Goal: Complete application form

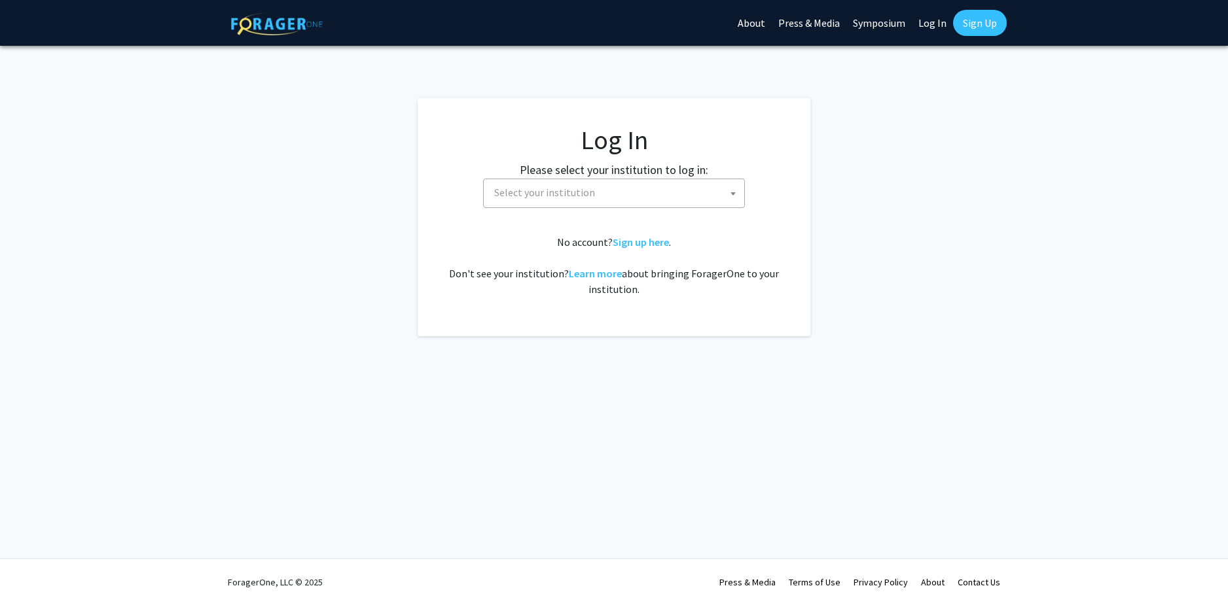
click at [534, 187] on span "Select your institution" at bounding box center [544, 192] width 101 height 13
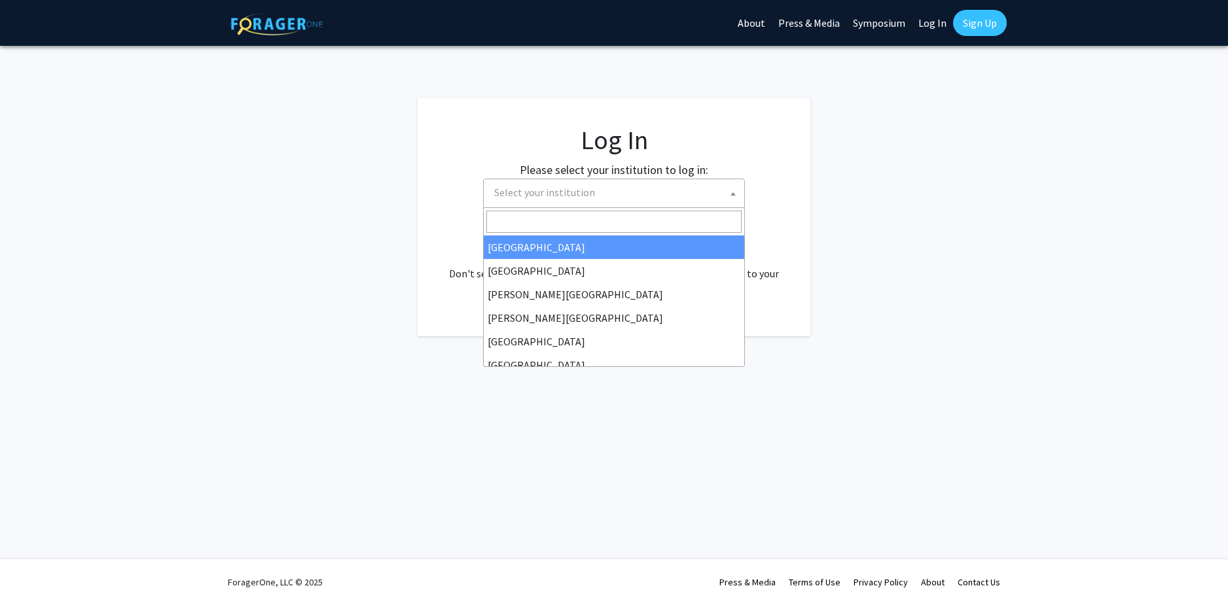
select select "34"
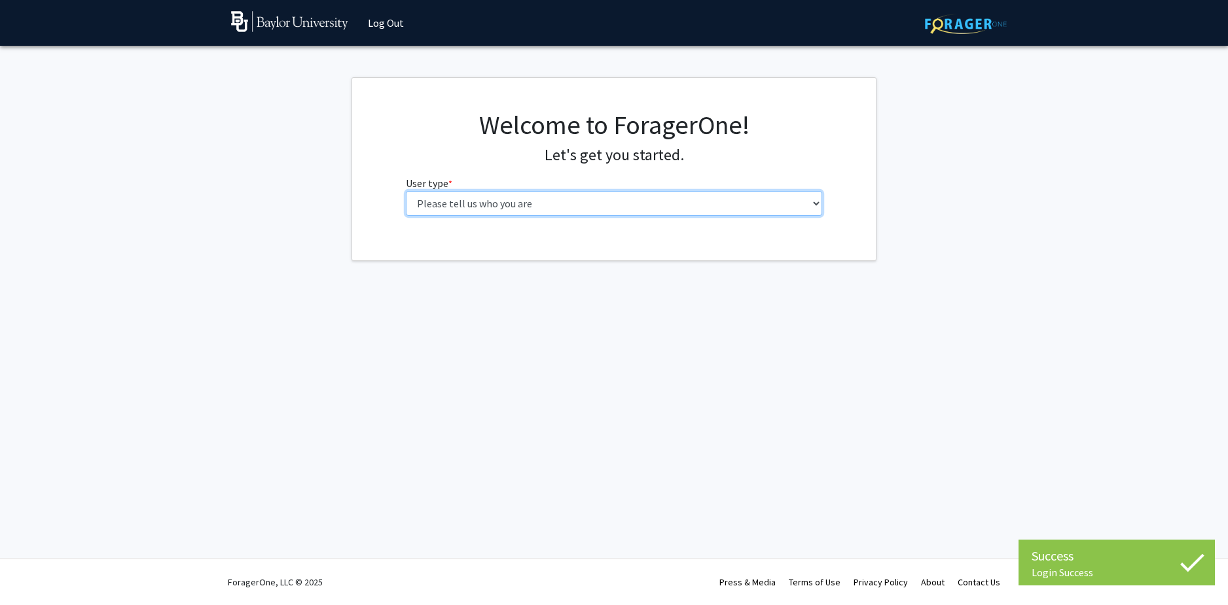
click at [643, 205] on select "Please tell us who you are Undergraduate Student Master's Student Doctoral Cand…" at bounding box center [614, 203] width 417 height 25
select select "1: undergrad"
click at [406, 191] on select "Please tell us who you are Undergraduate Student Master's Student Doctoral Cand…" at bounding box center [614, 203] width 417 height 25
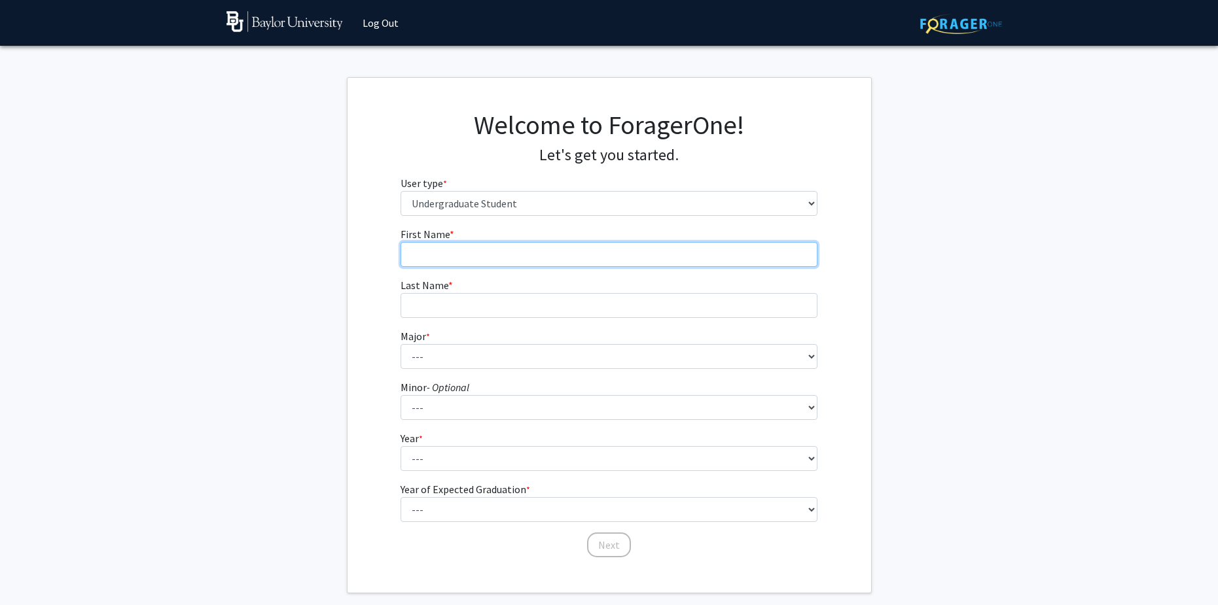
click at [578, 247] on input "First Name * required" at bounding box center [609, 254] width 417 height 25
type input "Ryan"
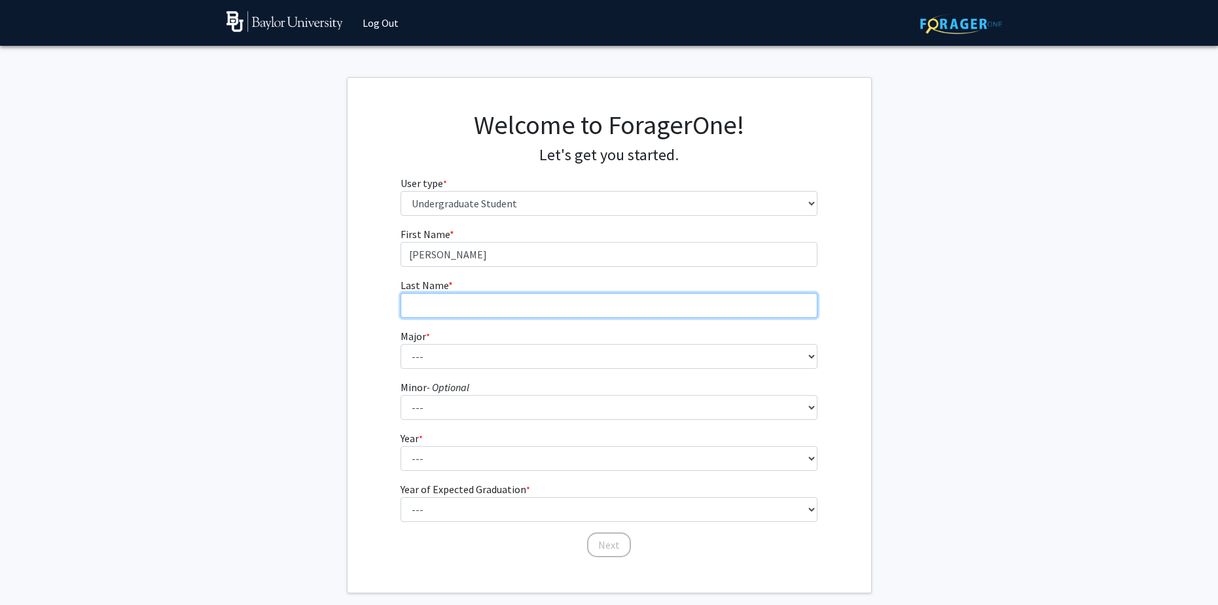
click at [531, 296] on input "Last Name * required" at bounding box center [609, 305] width 417 height 25
type input "Bishop"
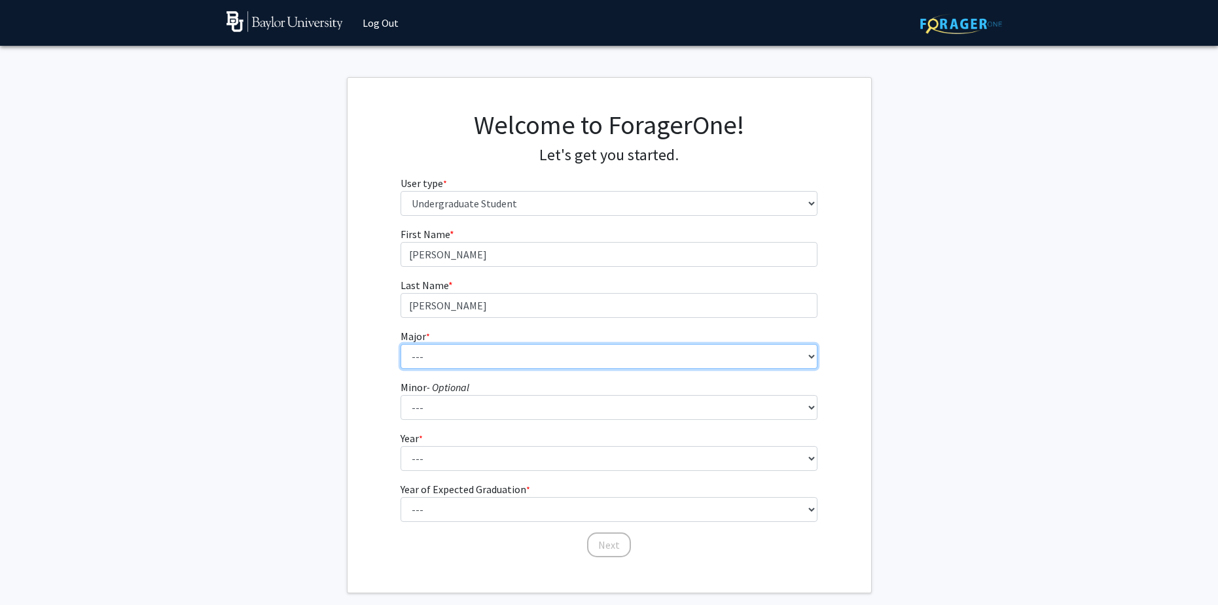
click at [473, 358] on select "--- Accounting American Studies Anthropology Apparel Design & Product Developme…" at bounding box center [609, 356] width 417 height 25
click at [459, 384] on form "First Name * required Ryan Last Name * required Bishop Major * required --- Acc…" at bounding box center [609, 385] width 417 height 319
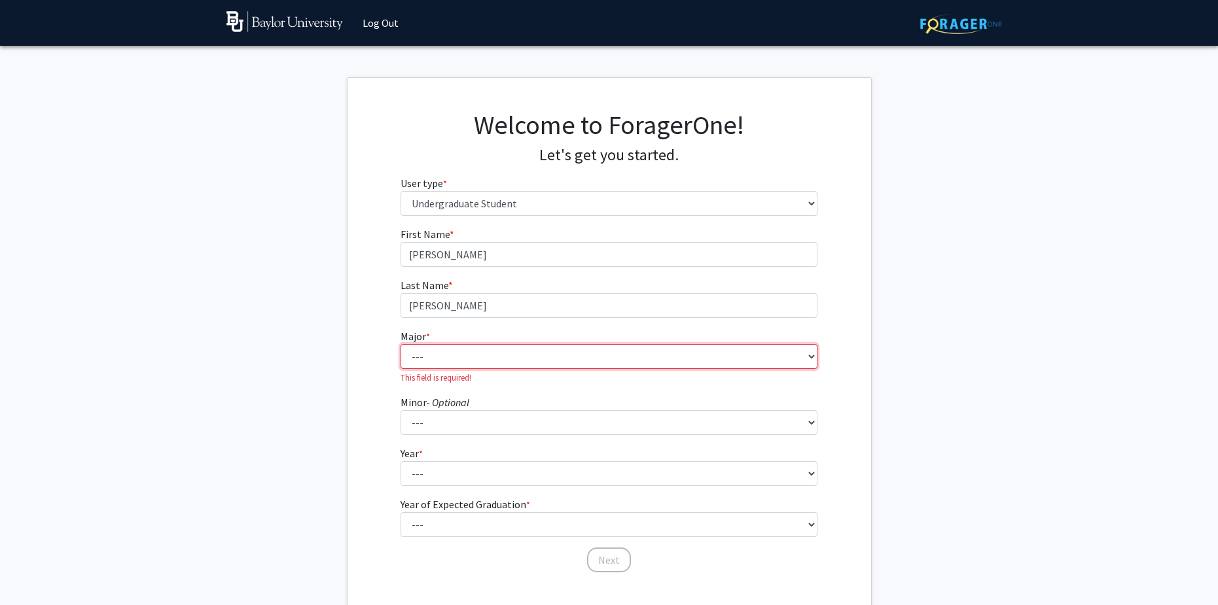
click at [448, 363] on select "--- Accounting American Studies Anthropology Apparel Design & Product Developme…" at bounding box center [609, 356] width 417 height 25
select select "48: 2713"
click at [401, 344] on select "--- Accounting American Studies Anthropology Apparel Design & Product Developme…" at bounding box center [609, 356] width 417 height 25
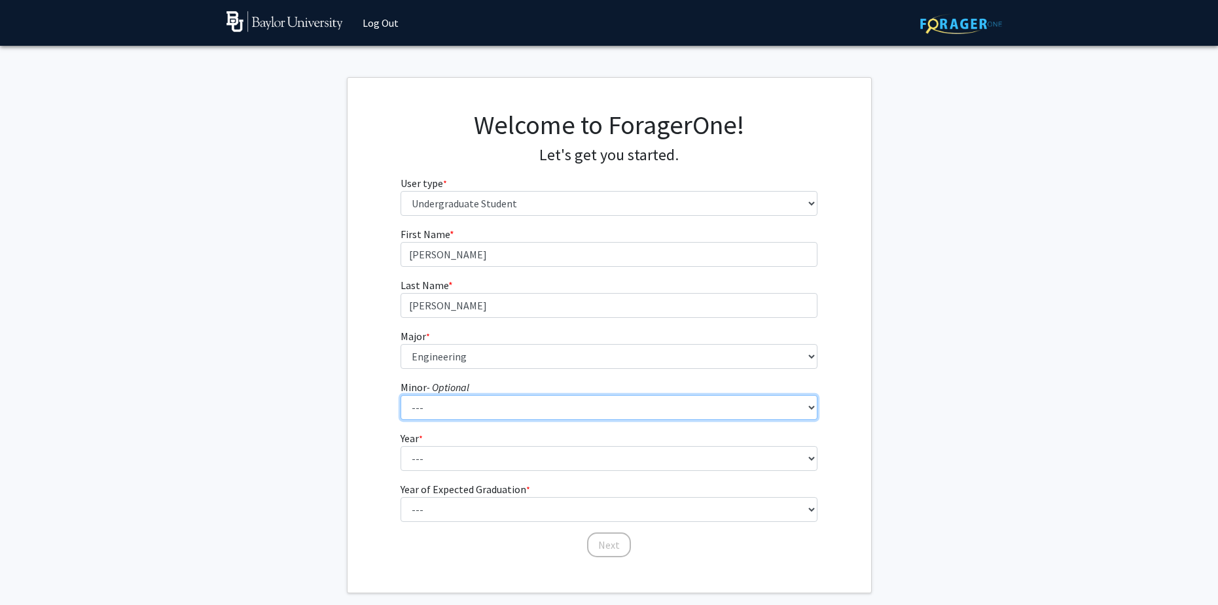
click at [437, 404] on select "--- Advertising American Sign Language American Studies Anthropology Apparel Me…" at bounding box center [609, 407] width 417 height 25
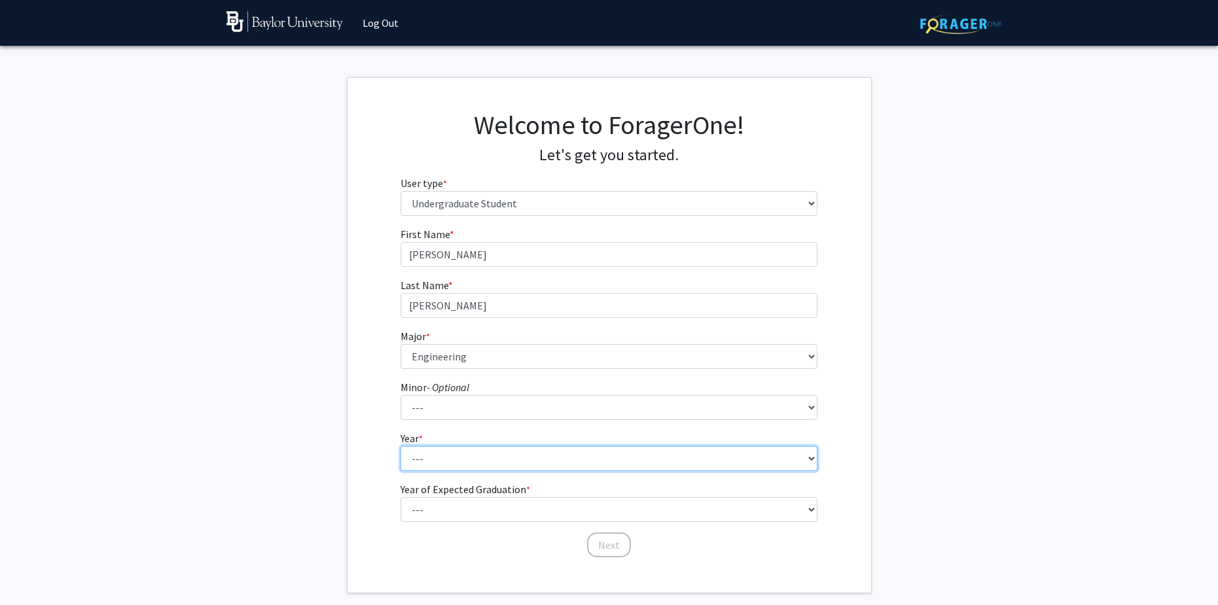
click at [433, 450] on select "--- First-year Sophomore Junior Senior Postbaccalaureate Certificate" at bounding box center [609, 458] width 417 height 25
select select "1: first-year"
click at [401, 446] on select "--- First-year Sophomore Junior Senior Postbaccalaureate Certificate" at bounding box center [609, 458] width 417 height 25
click at [436, 454] on select "--- First-year Sophomore Junior Senior Postbaccalaureate Certificate" at bounding box center [609, 458] width 417 height 25
click at [433, 455] on select "--- First-year Sophomore Junior Senior Postbaccalaureate Certificate" at bounding box center [609, 458] width 417 height 25
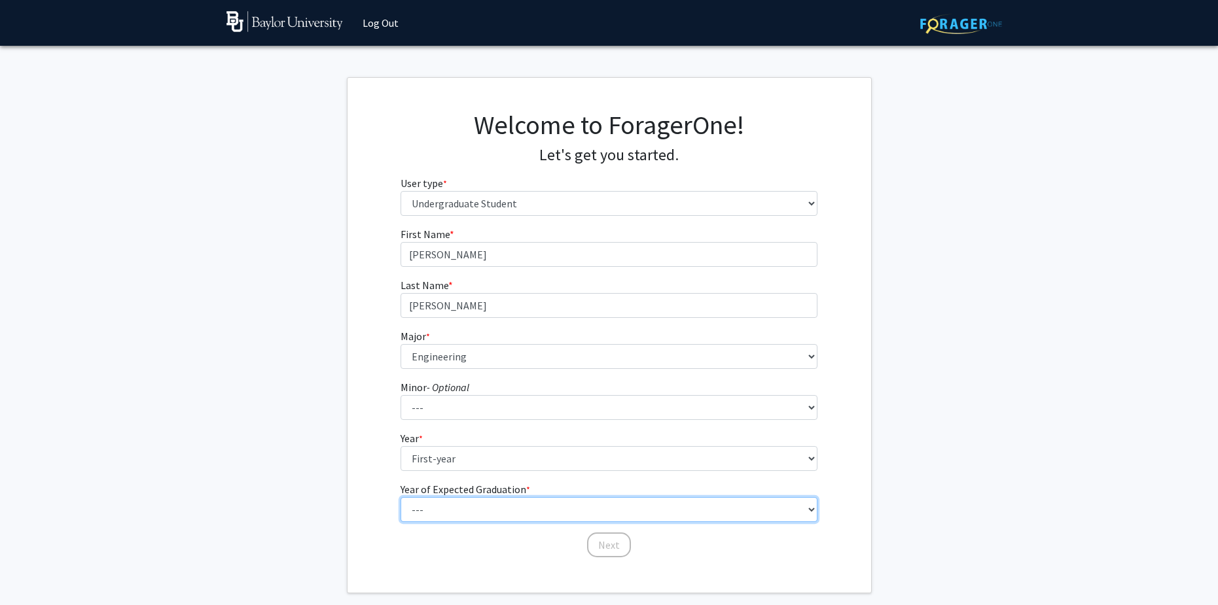
click at [431, 505] on select "--- 2025 2026 2027 2028 2029 2030 2031 2032 2033 2034" at bounding box center [609, 509] width 417 height 25
select select "5: 2029"
click at [401, 497] on select "--- 2025 2026 2027 2028 2029 2030 2031 2032 2033 2034" at bounding box center [609, 509] width 417 height 25
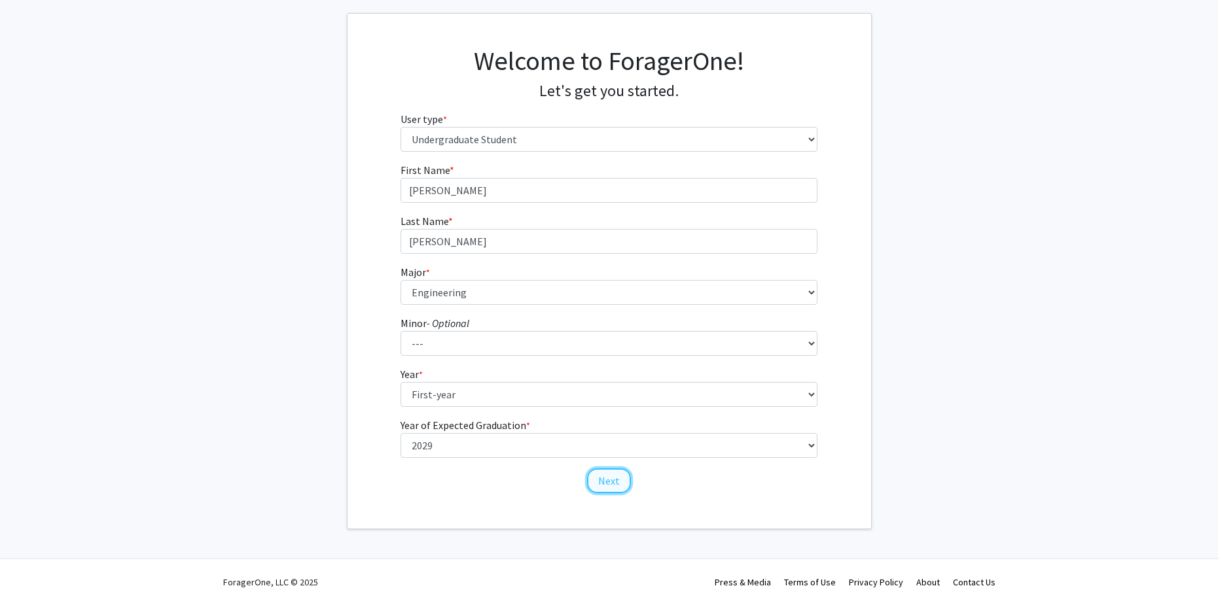
click at [601, 486] on button "Next" at bounding box center [609, 481] width 44 height 25
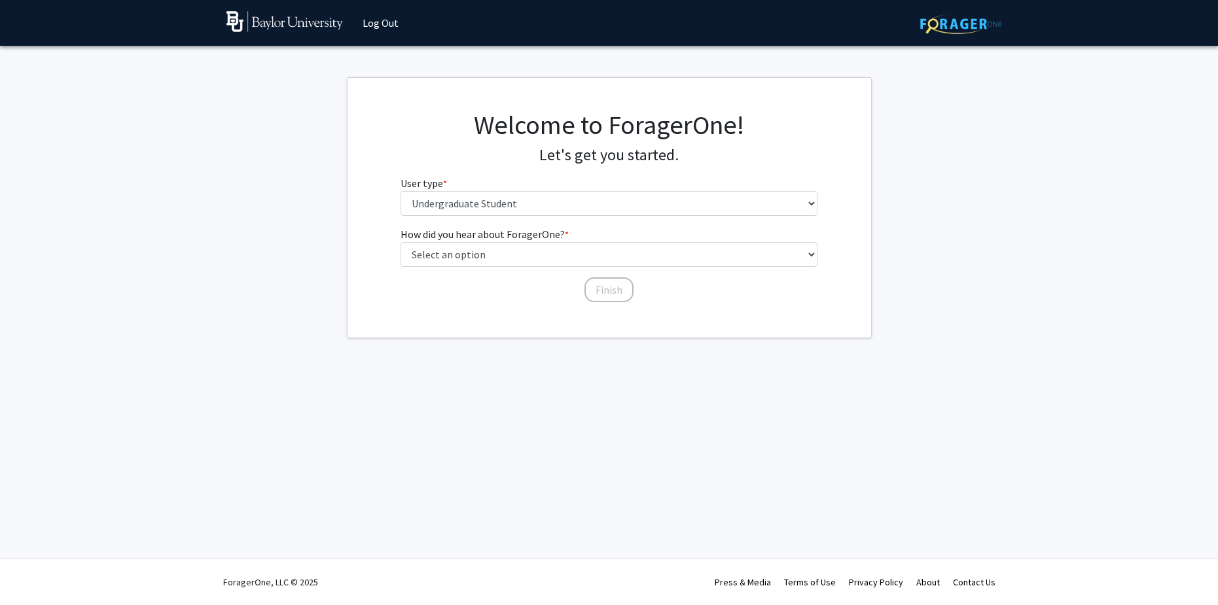
scroll to position [0, 0]
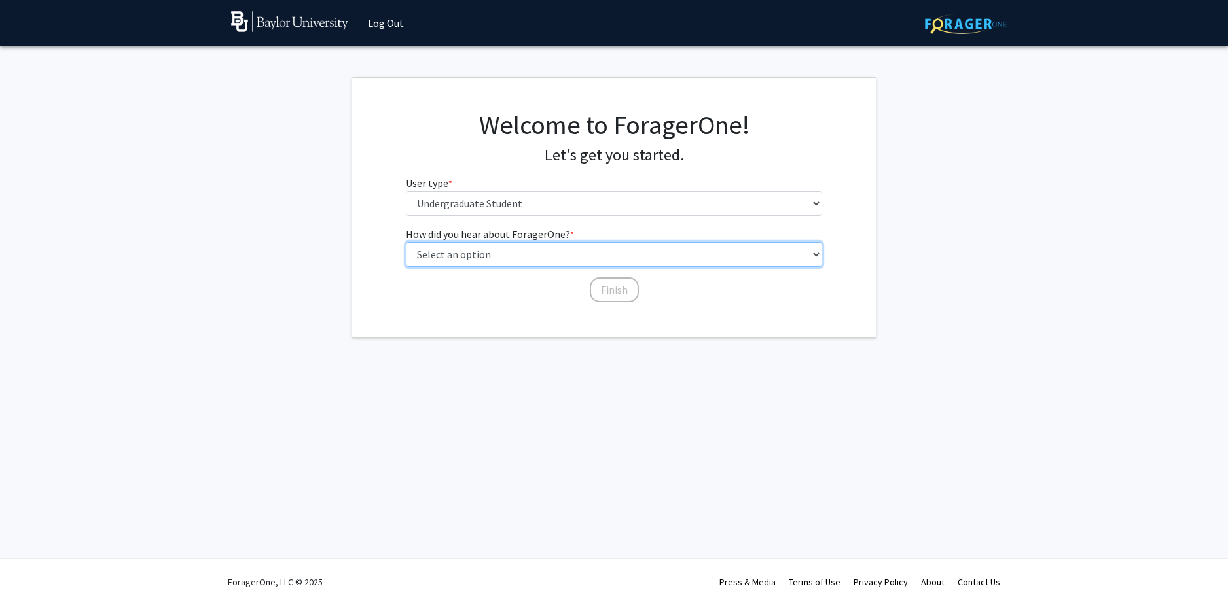
click at [484, 254] on select "Select an option Peer/student recommendation Faculty/staff recommendation Unive…" at bounding box center [614, 254] width 417 height 25
select select "1: peer_recommendation"
click at [406, 242] on select "Select an option Peer/student recommendation Faculty/staff recommendation Unive…" at bounding box center [614, 254] width 417 height 25
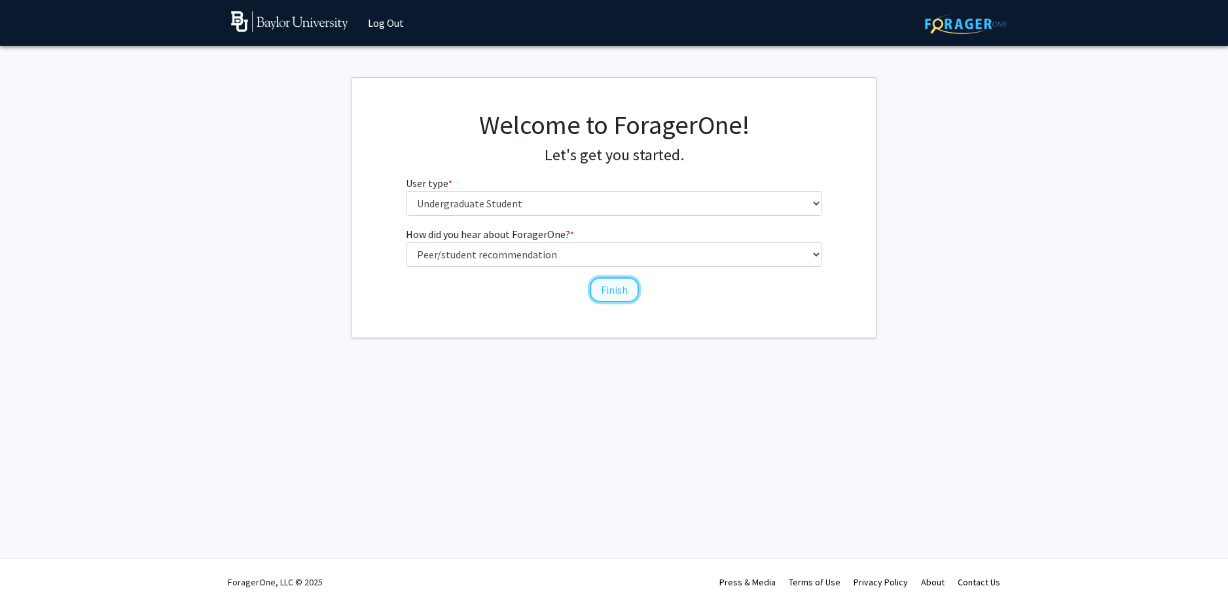
click at [609, 297] on button "Finish" at bounding box center [614, 289] width 49 height 25
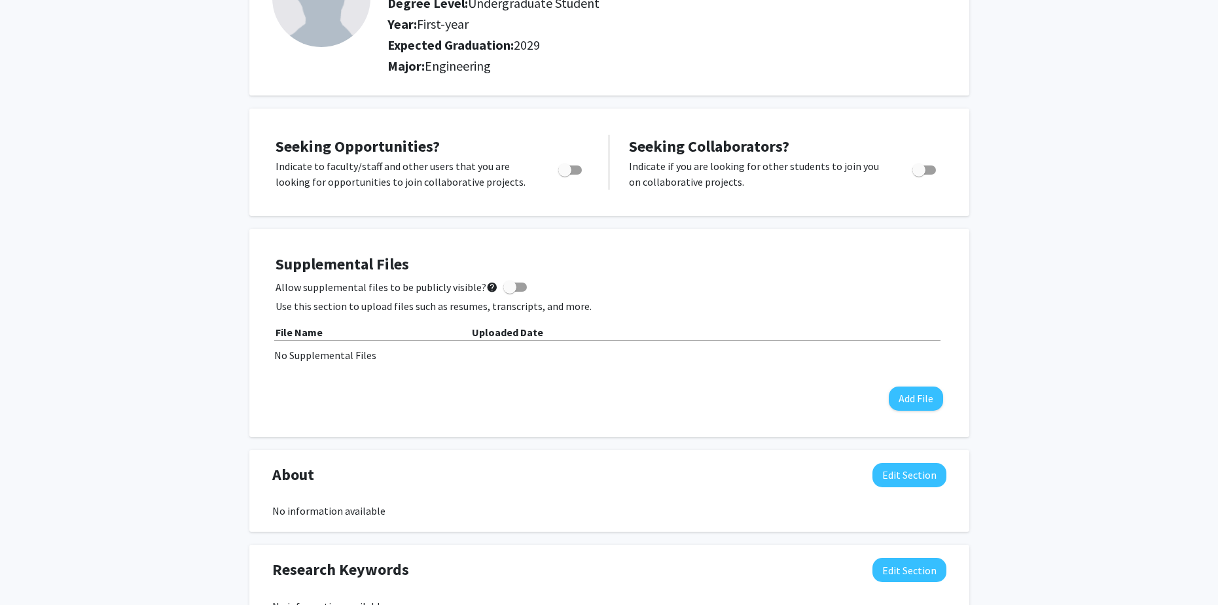
scroll to position [139, 0]
